Goal: Transaction & Acquisition: Purchase product/service

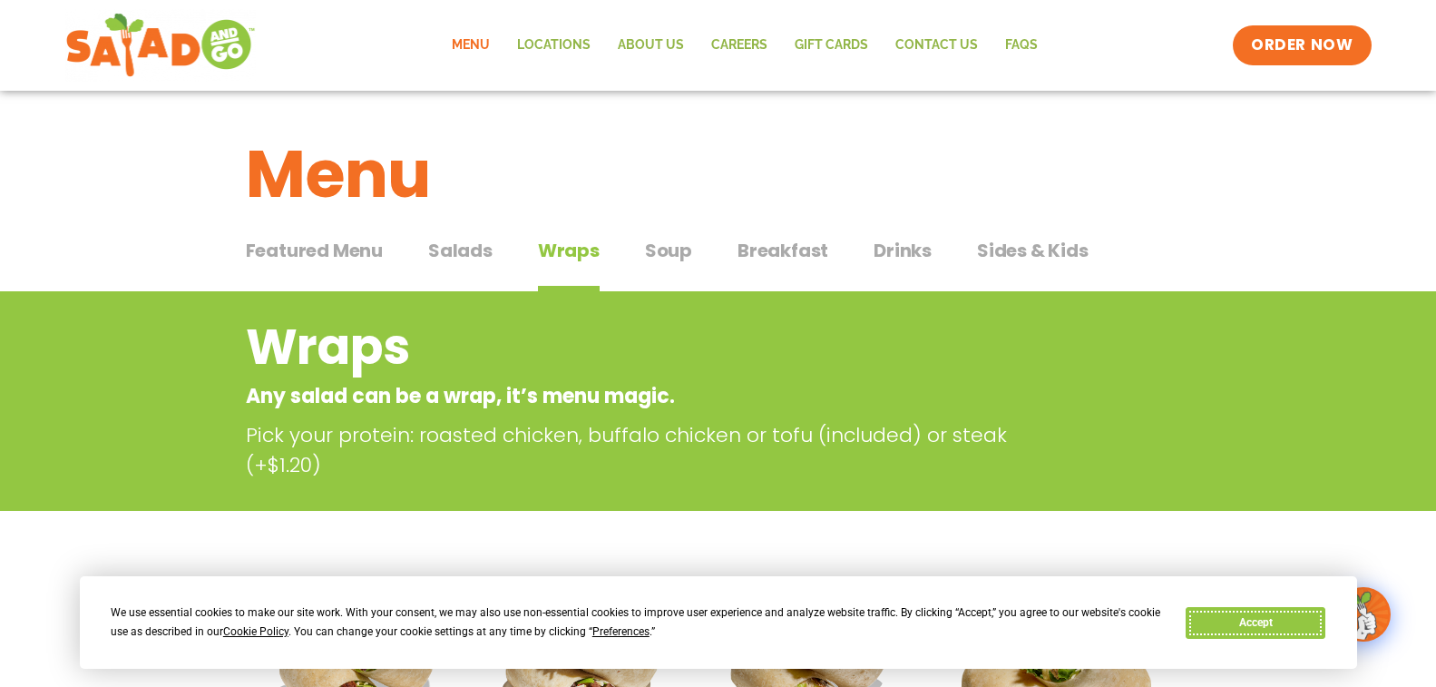
click at [1296, 622] on button "Accept" at bounding box center [1256, 623] width 140 height 32
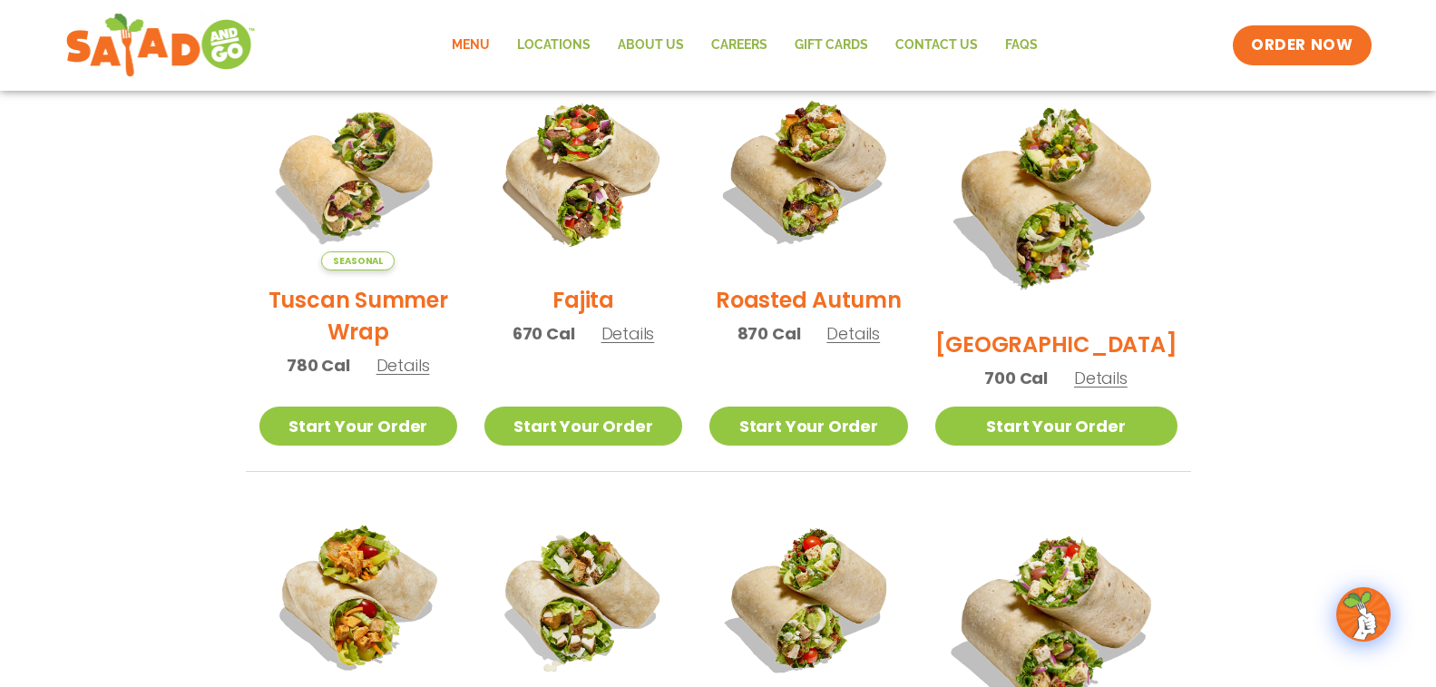
scroll to position [488, 0]
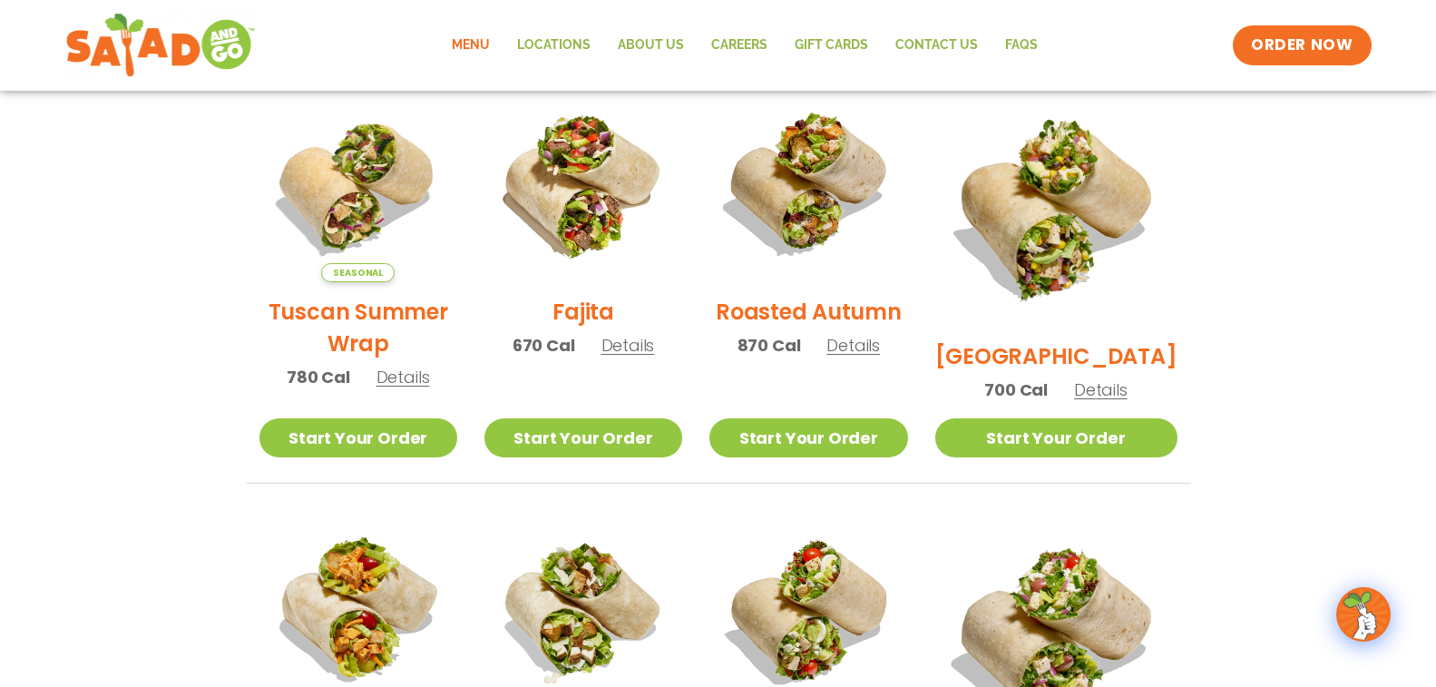
click at [347, 279] on span "Seasonal" at bounding box center [357, 272] width 73 height 19
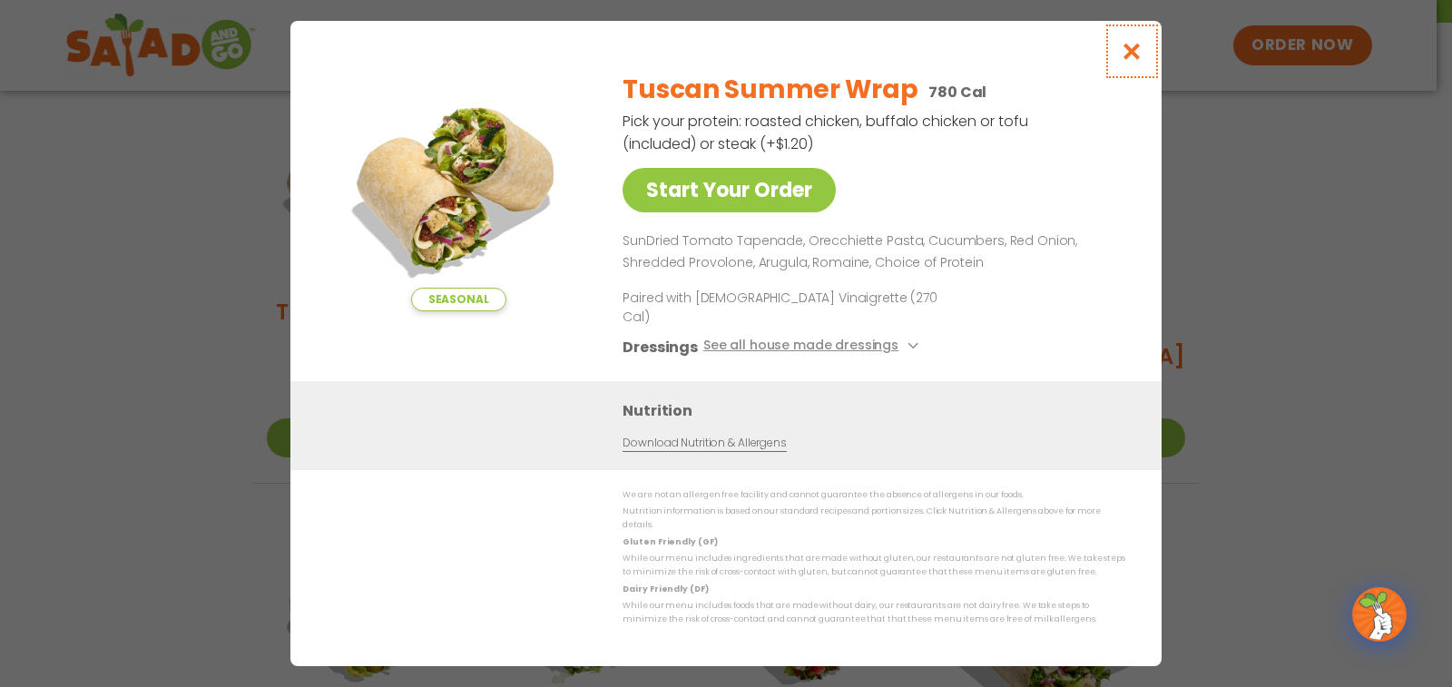
click at [1135, 61] on icon "Close modal" at bounding box center [1132, 51] width 23 height 19
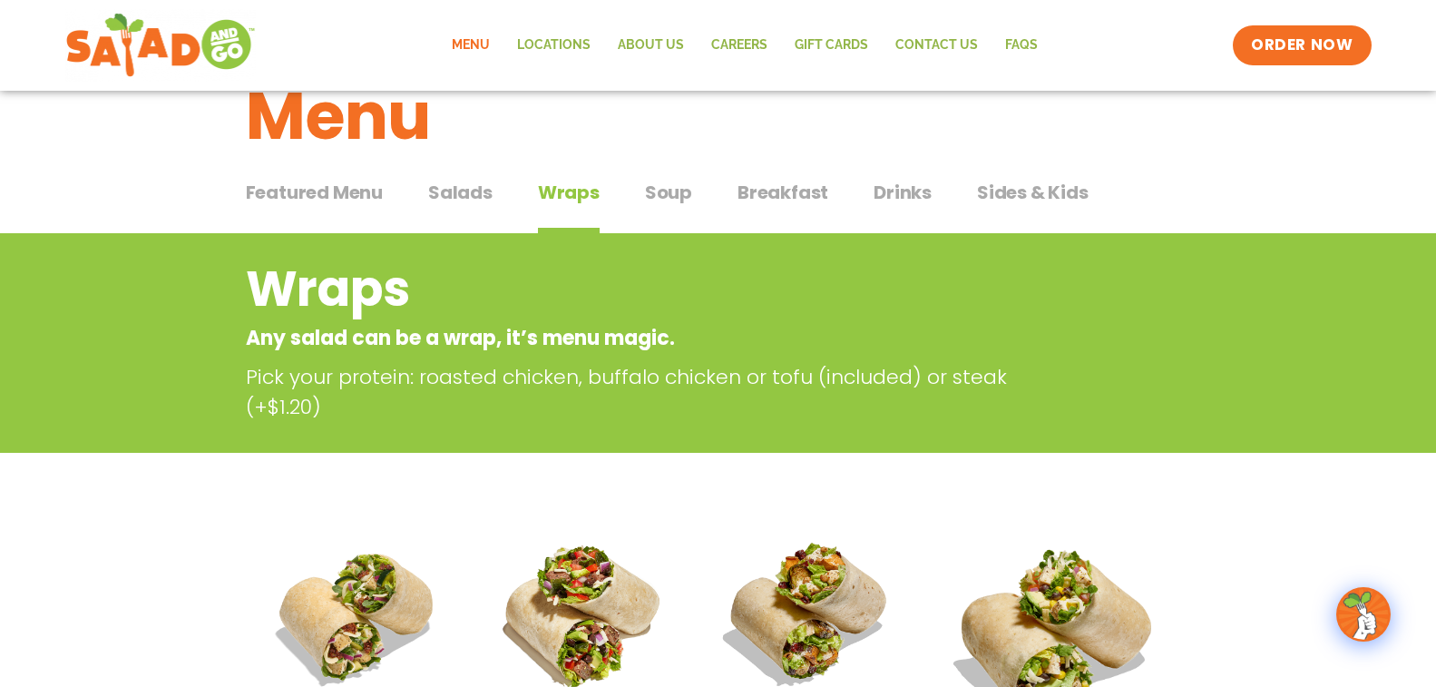
scroll to position [34, 0]
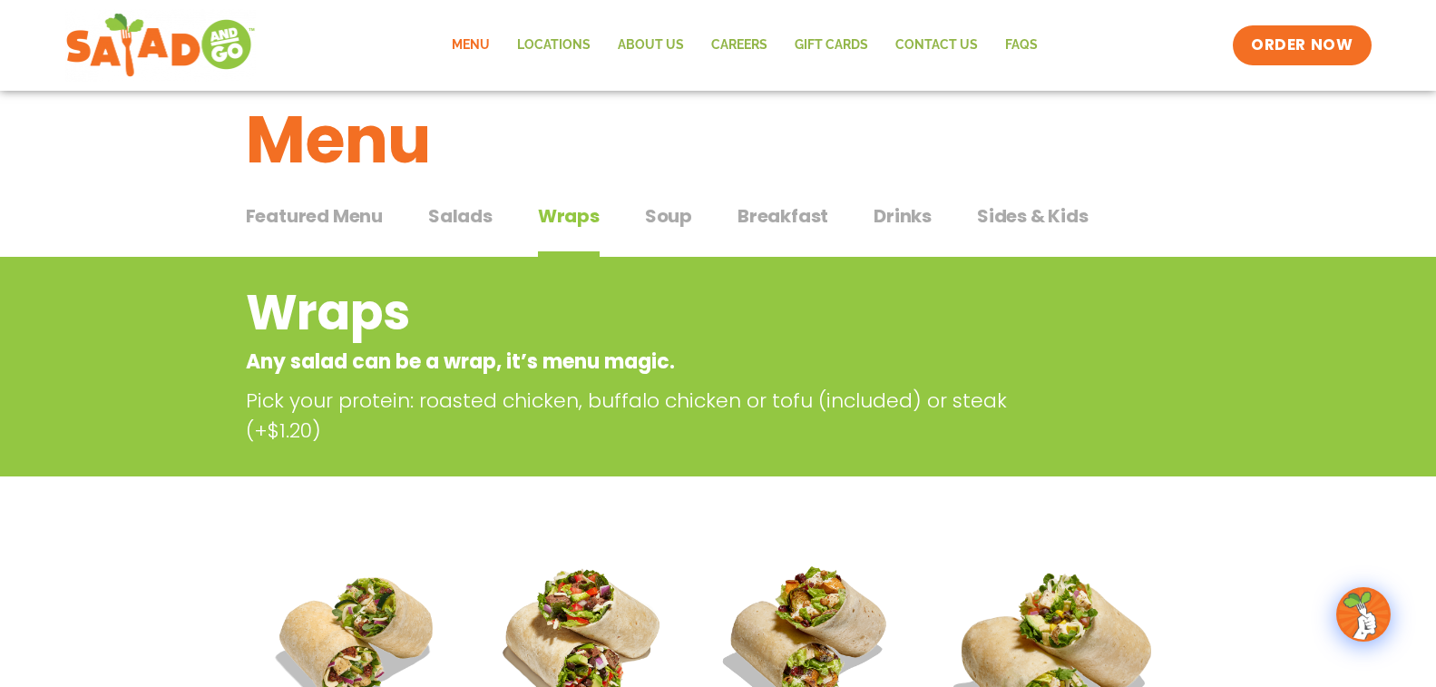
click at [475, 220] on span "Salads" at bounding box center [460, 215] width 64 height 27
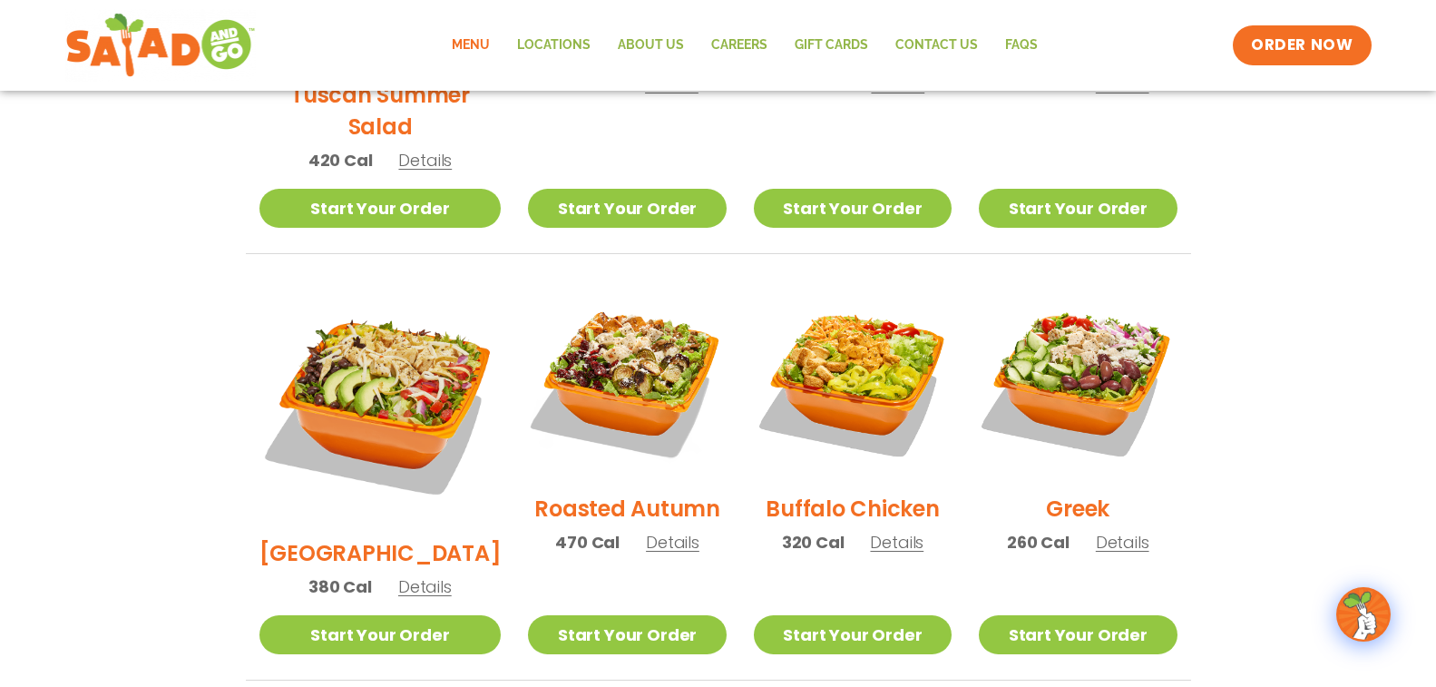
scroll to position [140, 0]
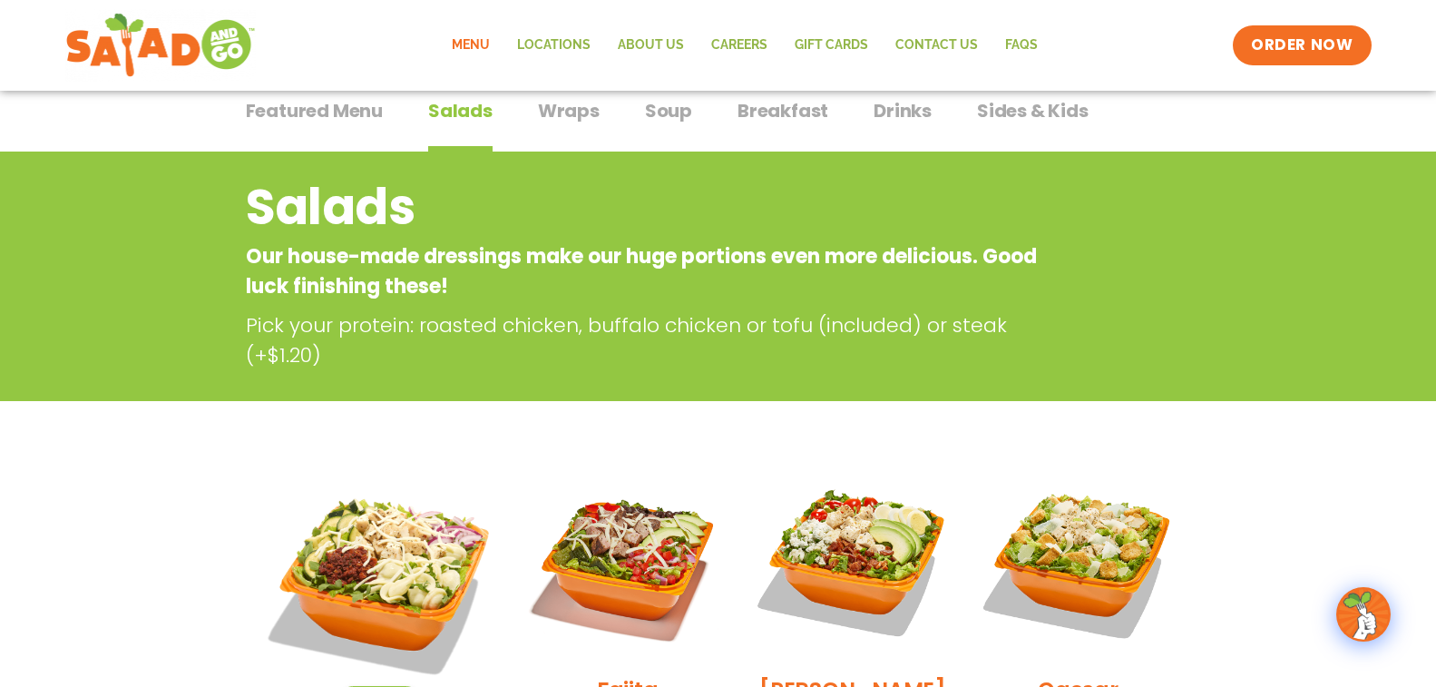
click at [996, 113] on span "Sides & Kids" at bounding box center [1033, 110] width 112 height 27
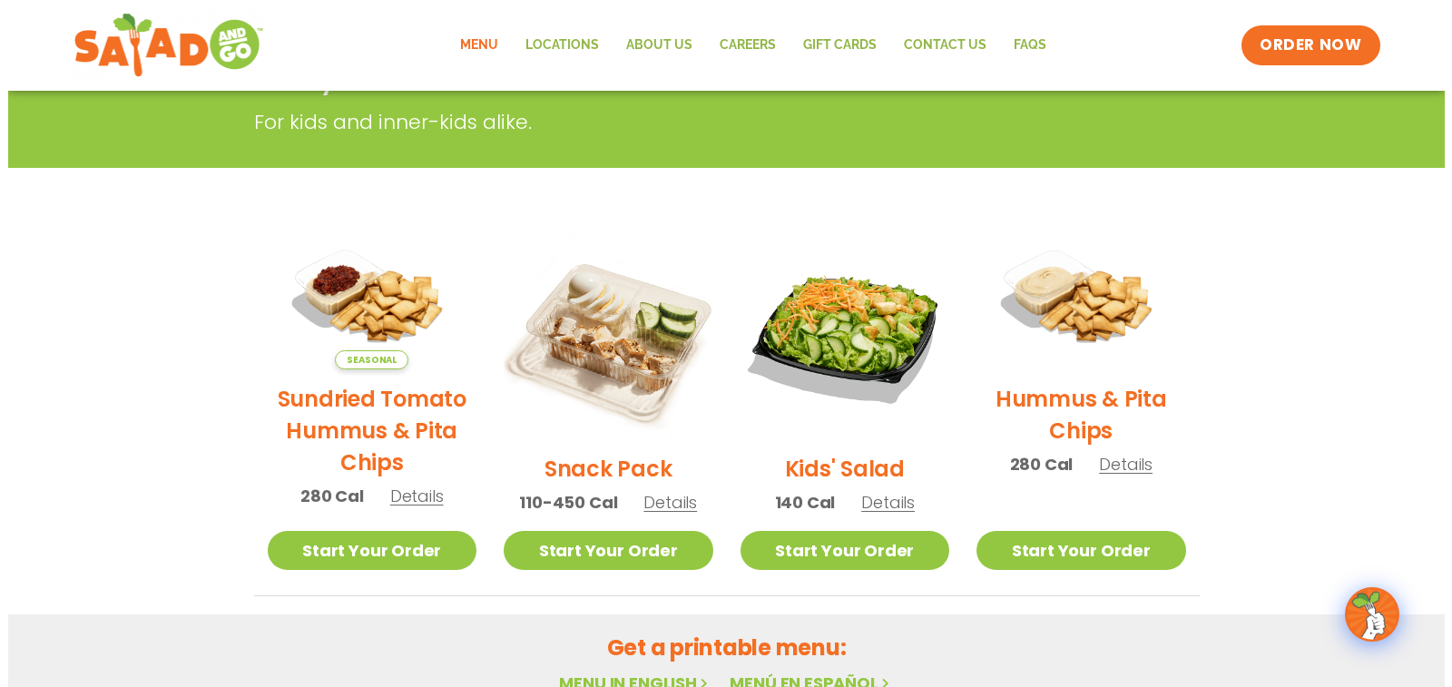
scroll to position [321, 0]
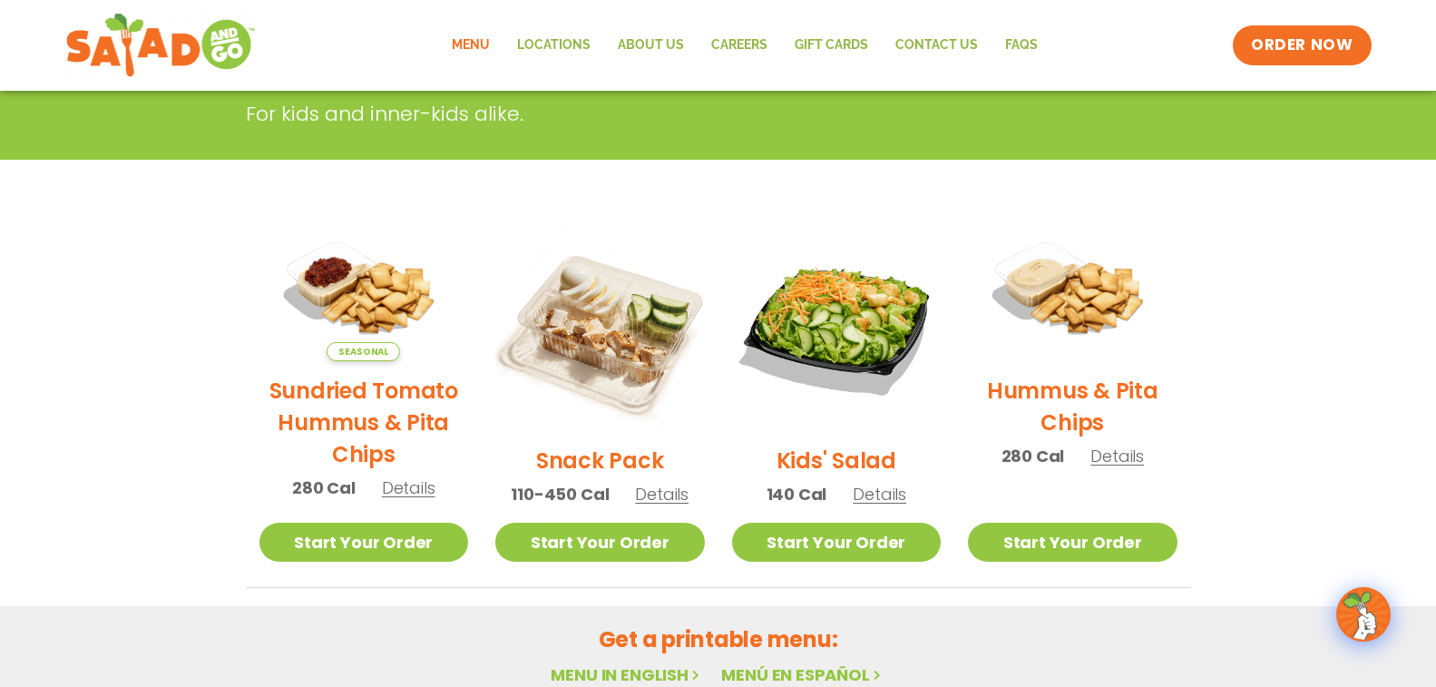
click at [653, 494] on span "Details" at bounding box center [662, 494] width 54 height 23
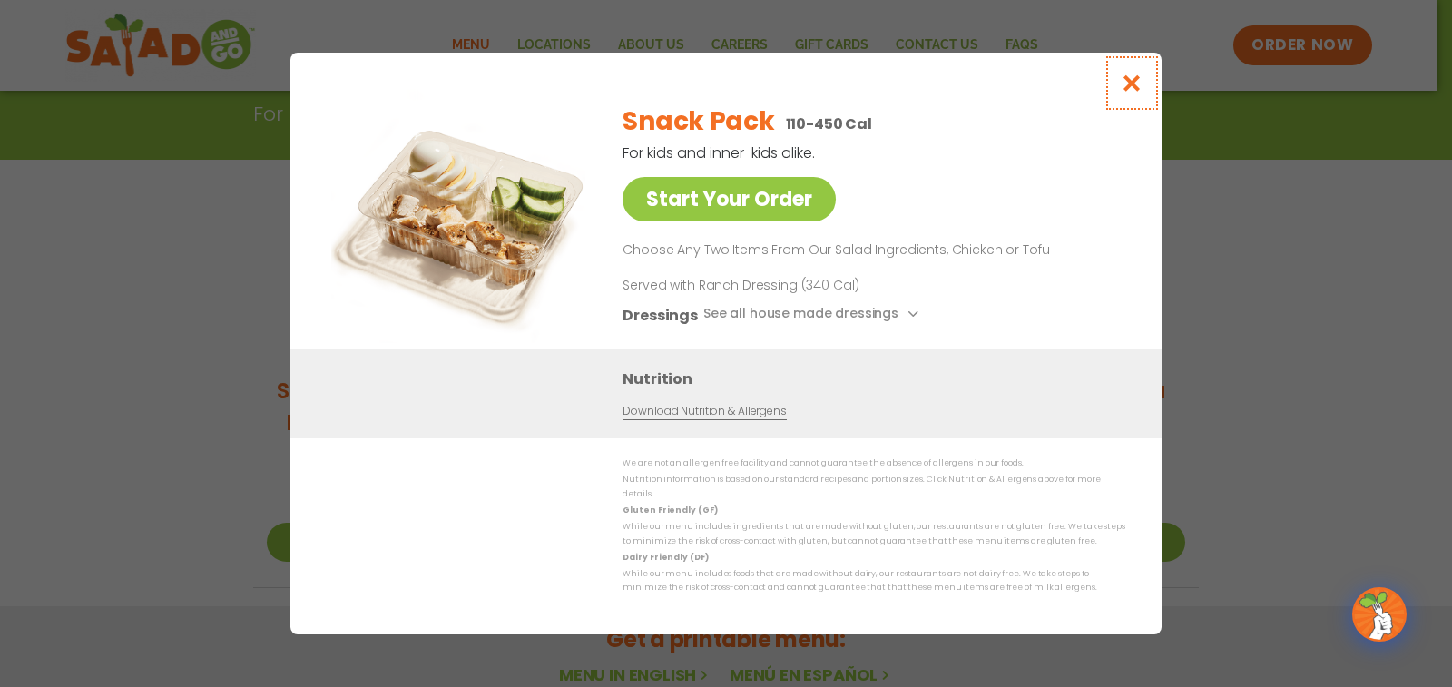
click at [1128, 83] on icon "Close modal" at bounding box center [1132, 82] width 23 height 19
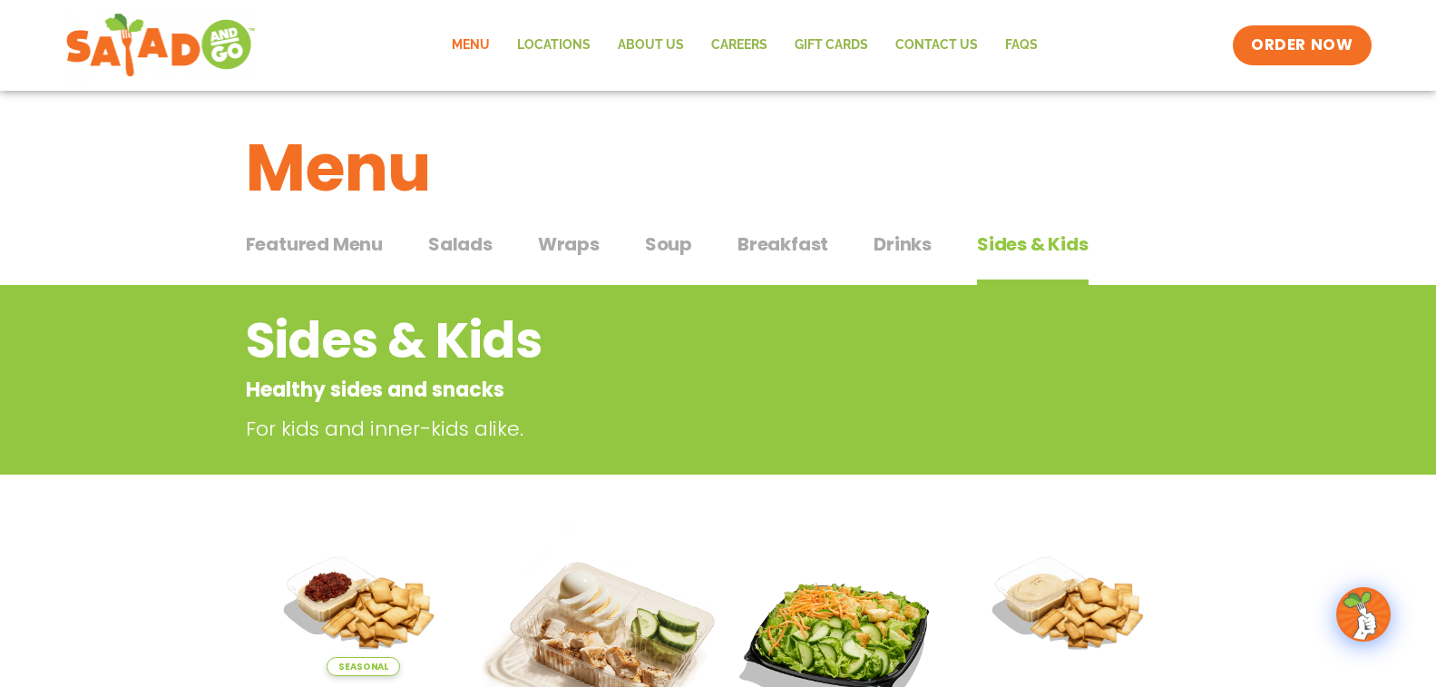
scroll to position [0, 0]
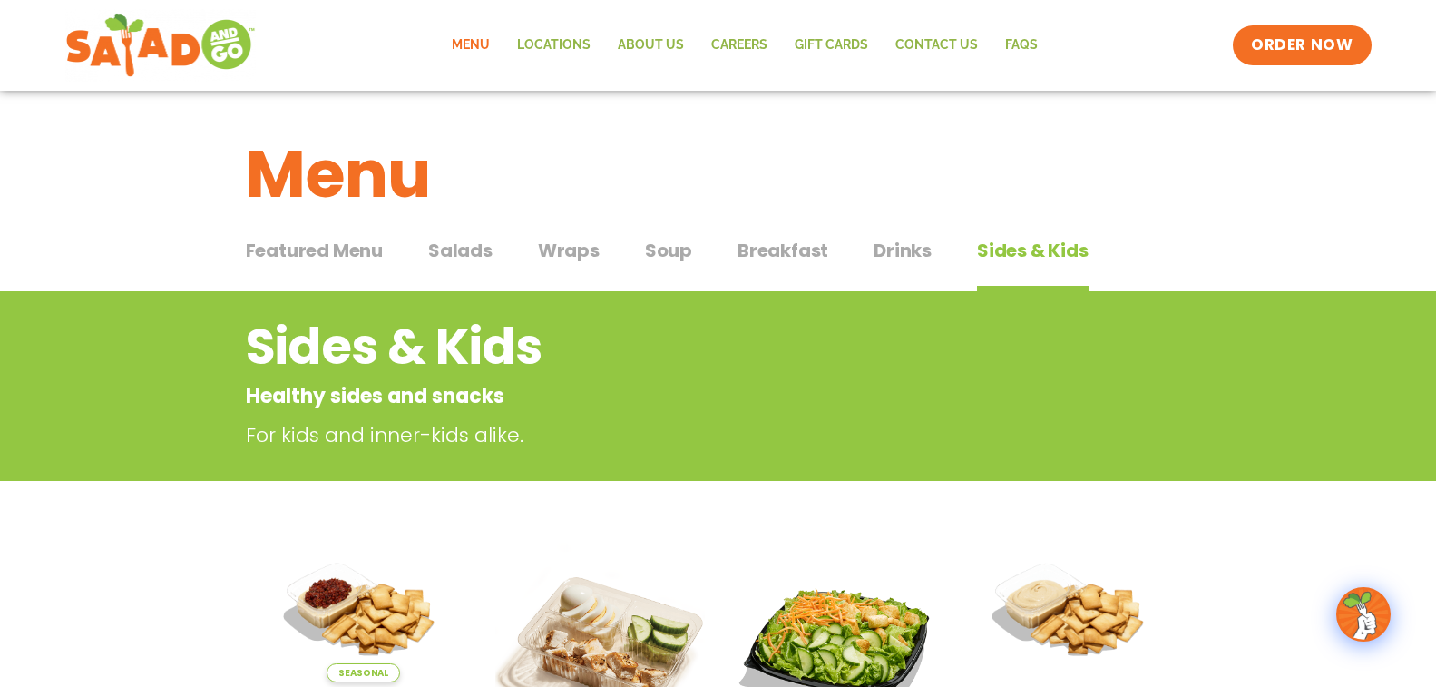
click at [356, 250] on span "Featured Menu" at bounding box center [314, 250] width 137 height 27
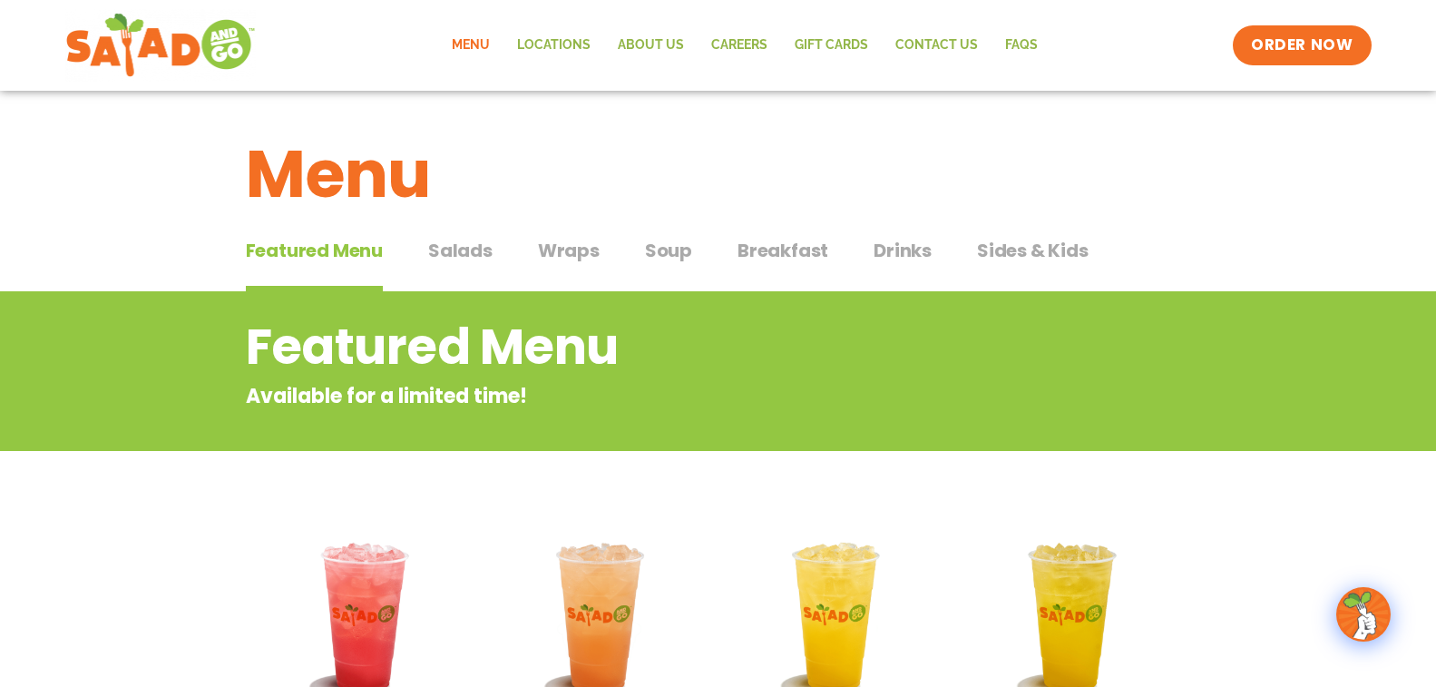
click at [763, 245] on span "Breakfast" at bounding box center [783, 250] width 91 height 27
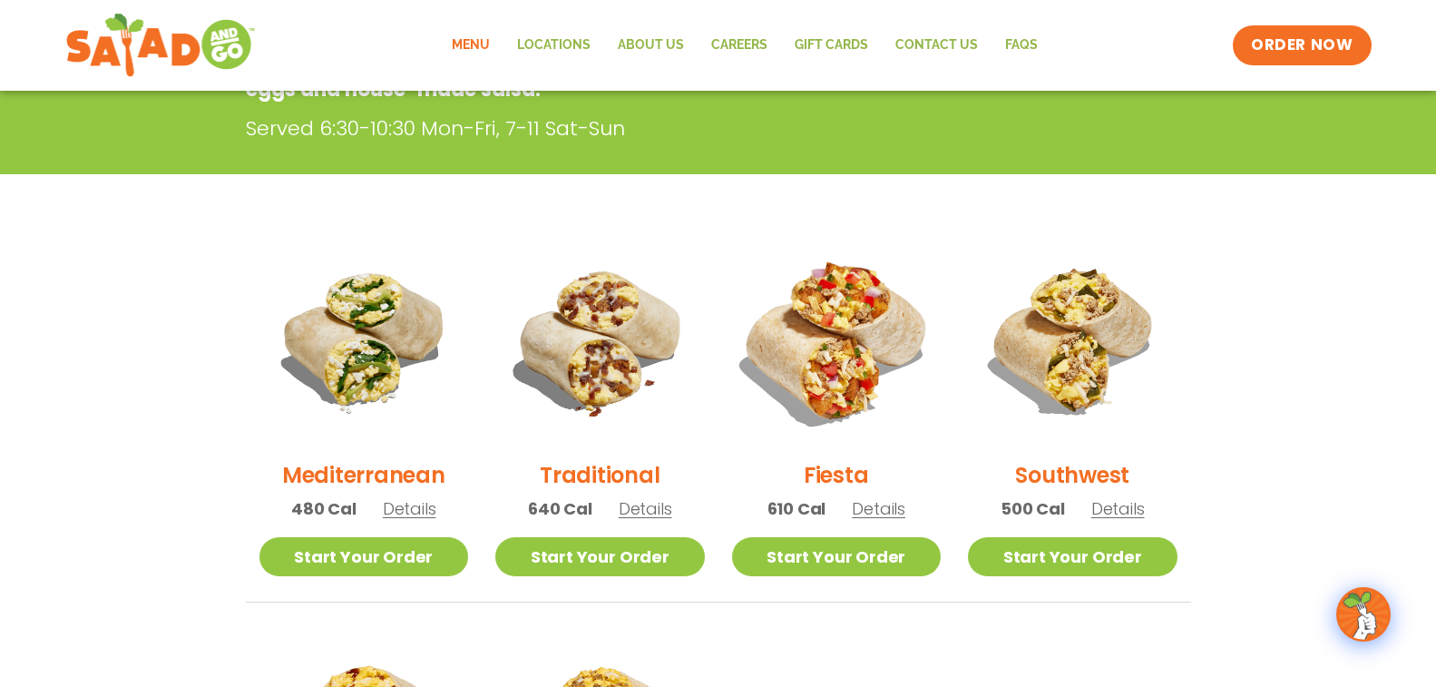
scroll to position [363, 0]
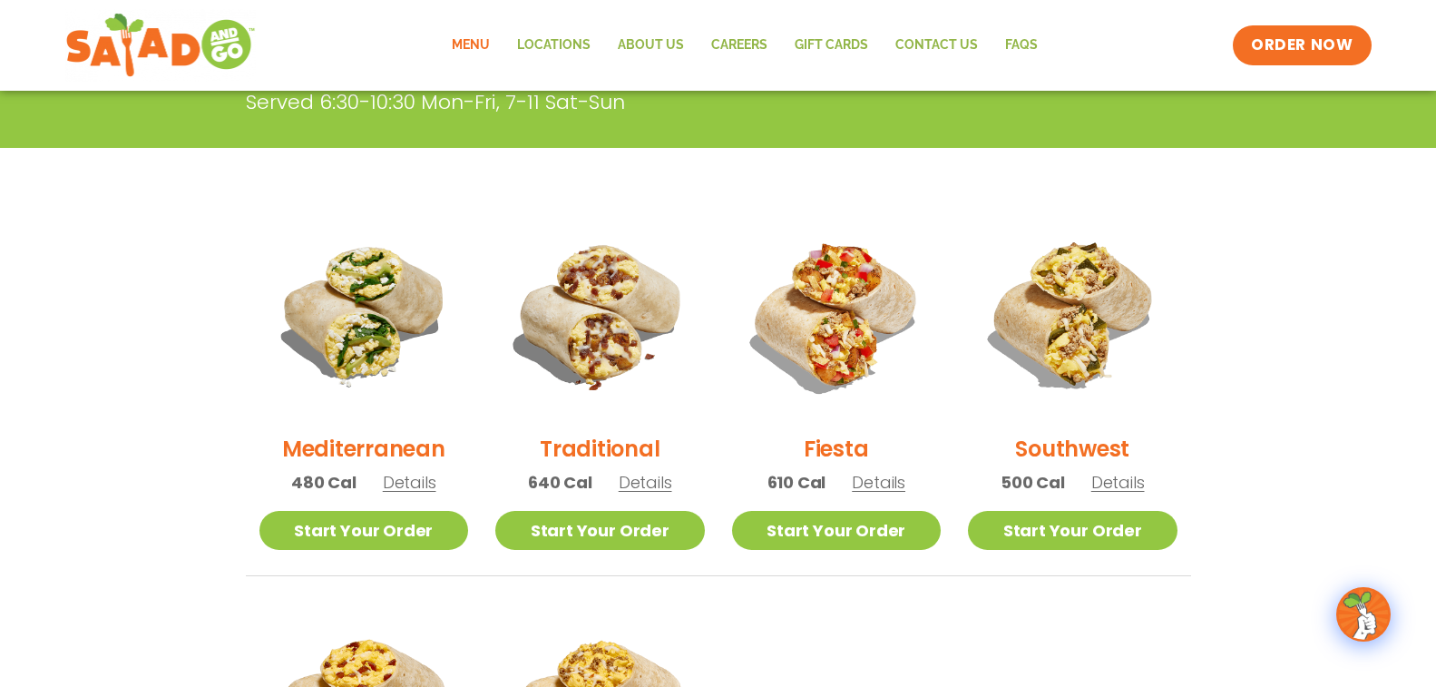
click at [634, 486] on span "Details" at bounding box center [646, 482] width 54 height 23
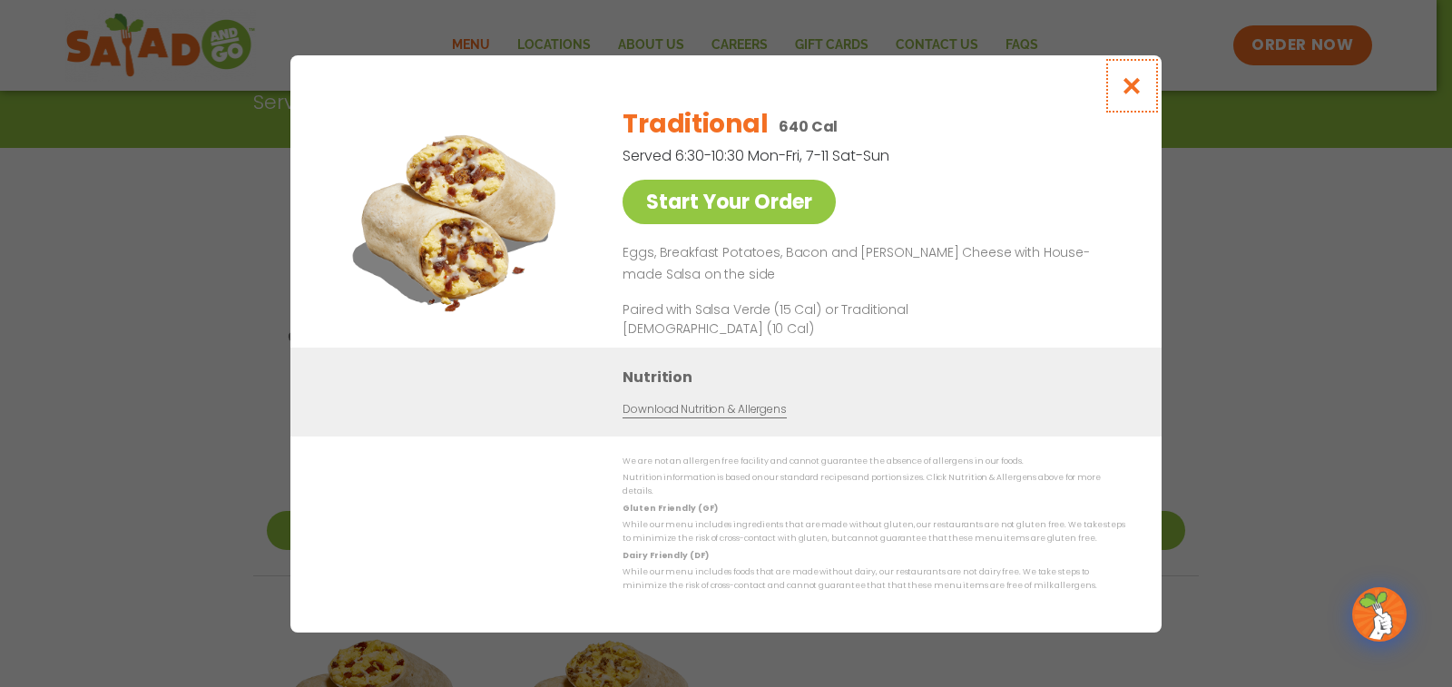
click at [1129, 88] on icon "Close modal" at bounding box center [1132, 85] width 23 height 19
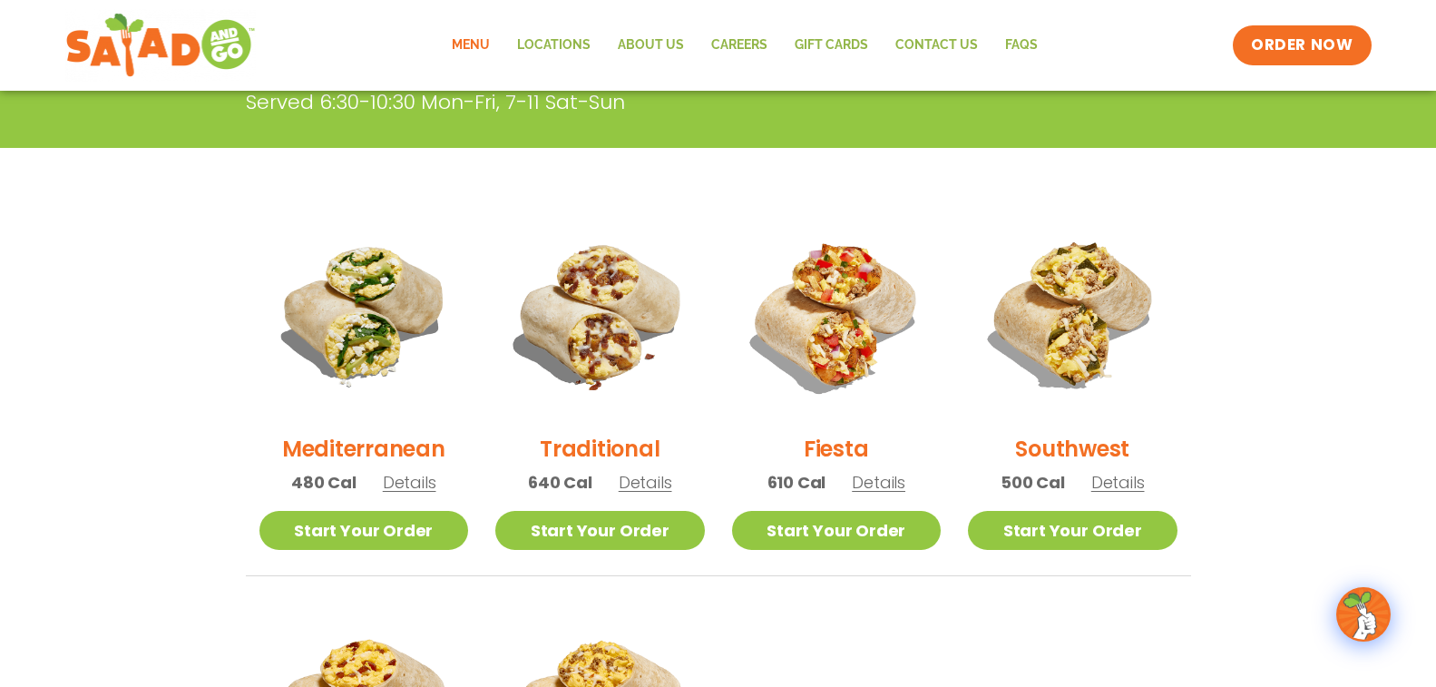
click at [1116, 485] on span "Details" at bounding box center [1118, 482] width 54 height 23
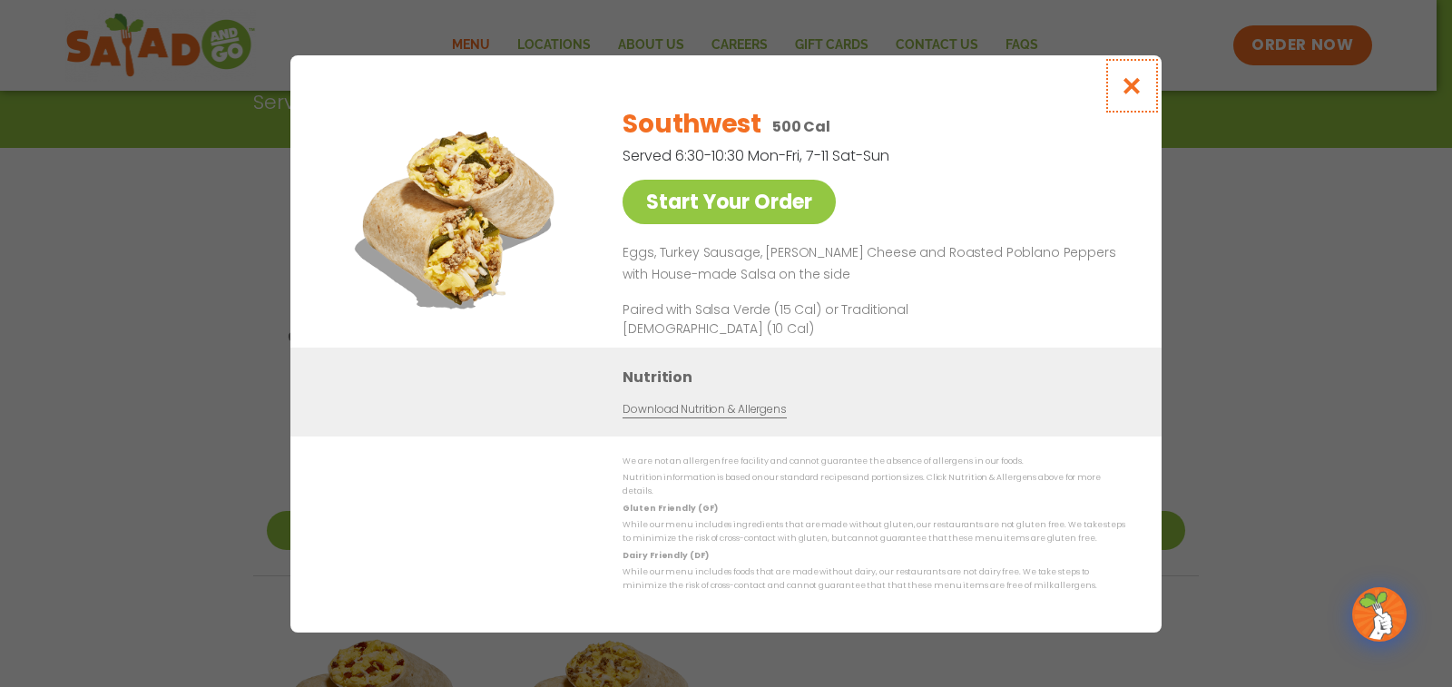
click at [1134, 93] on icon "Close modal" at bounding box center [1132, 85] width 23 height 19
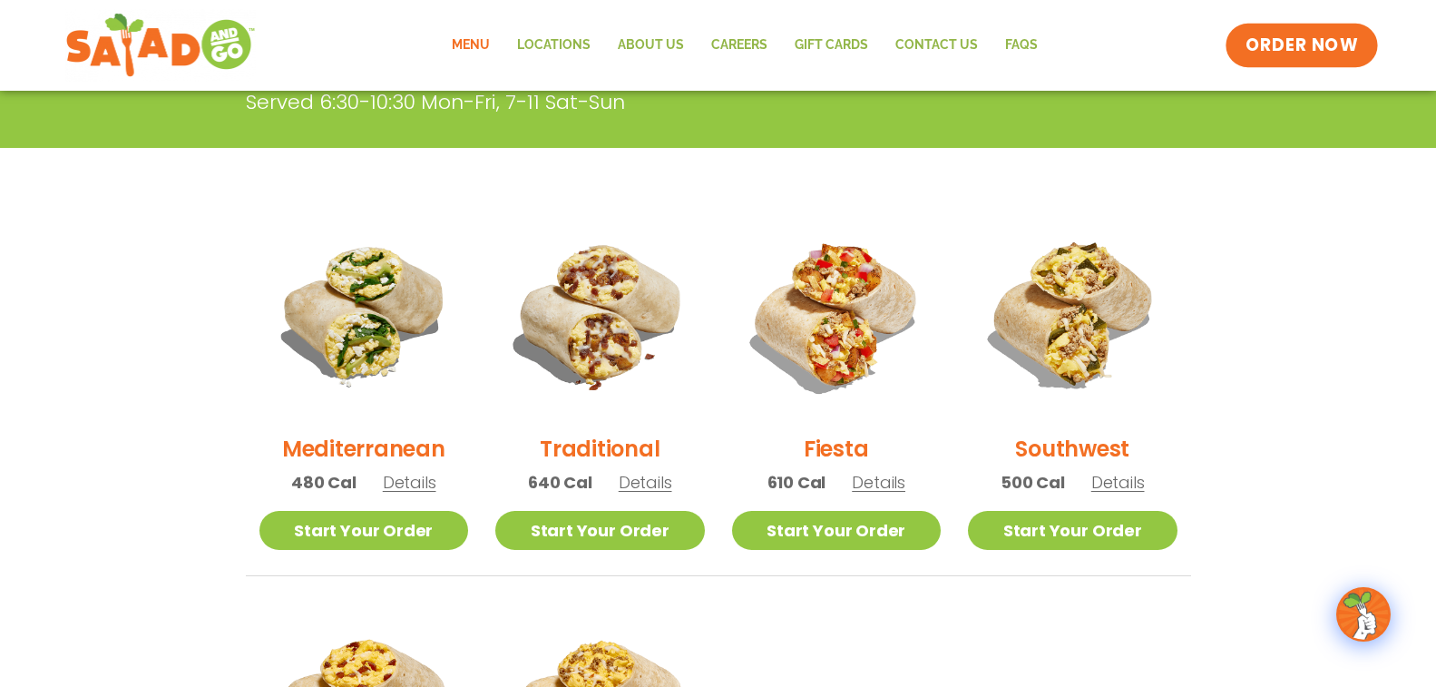
click at [1247, 41] on link "ORDER NOW" at bounding box center [1302, 46] width 152 height 44
